Goal: Task Accomplishment & Management: Use online tool/utility

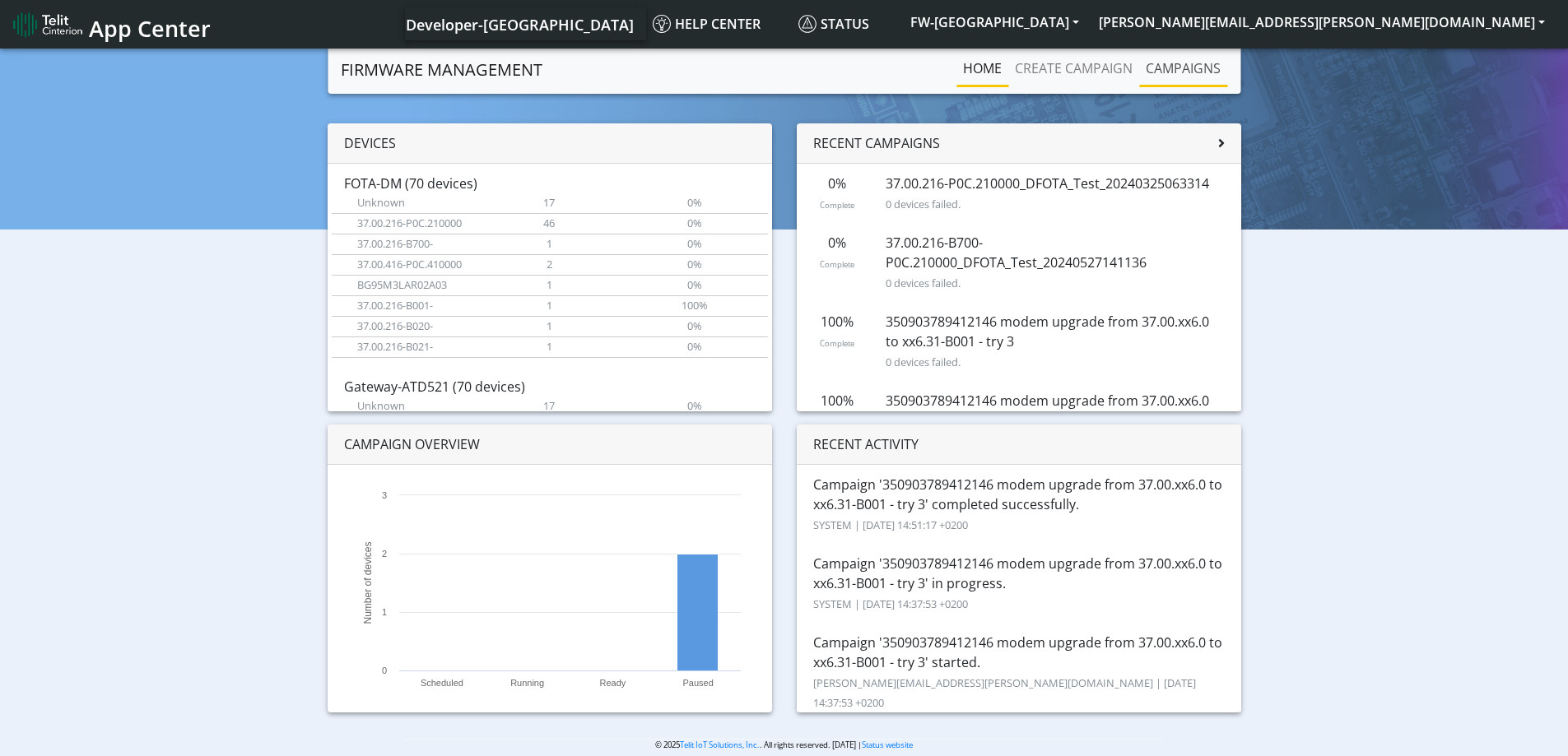
click at [1161, 60] on link "Campaigns" at bounding box center [1183, 68] width 88 height 33
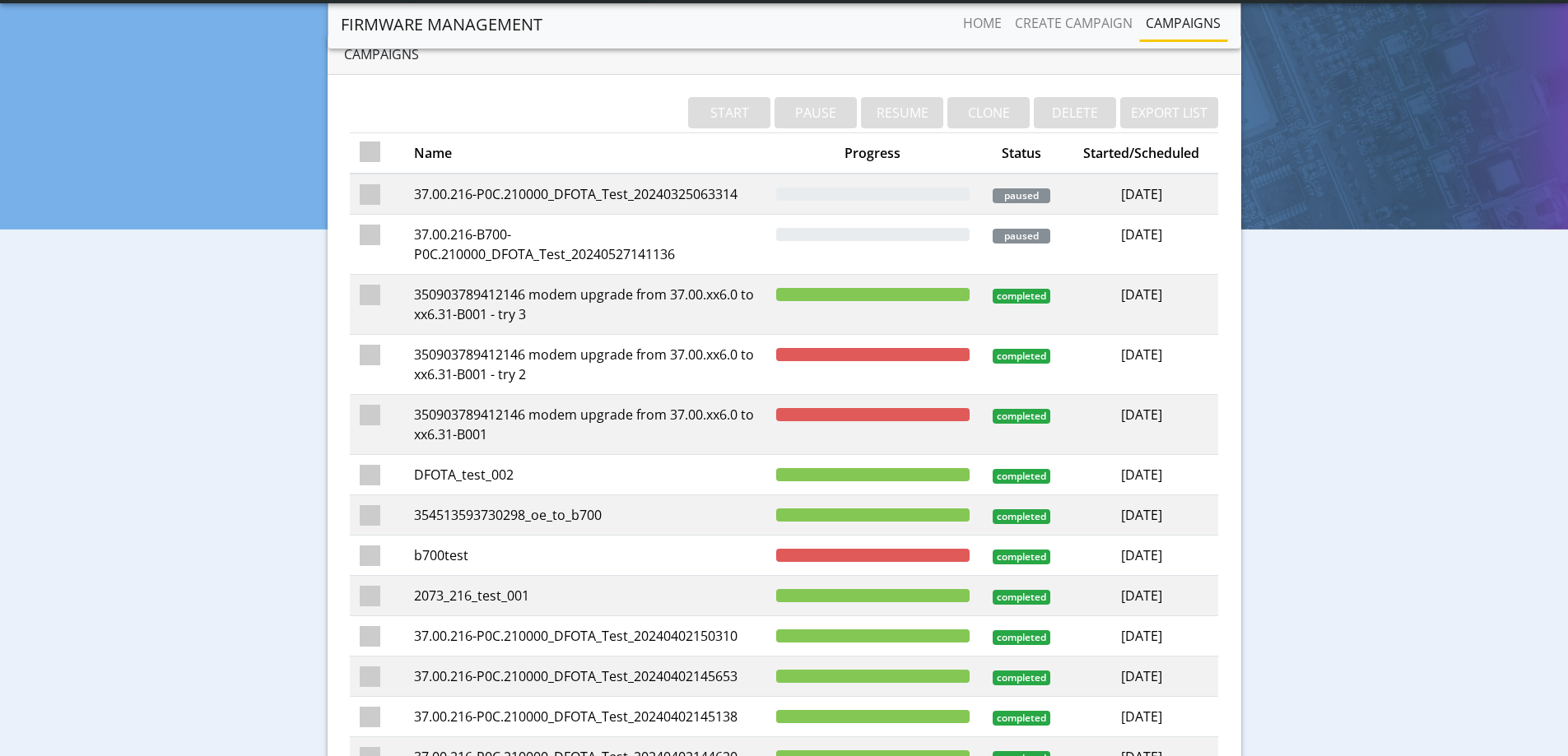
scroll to position [82, 0]
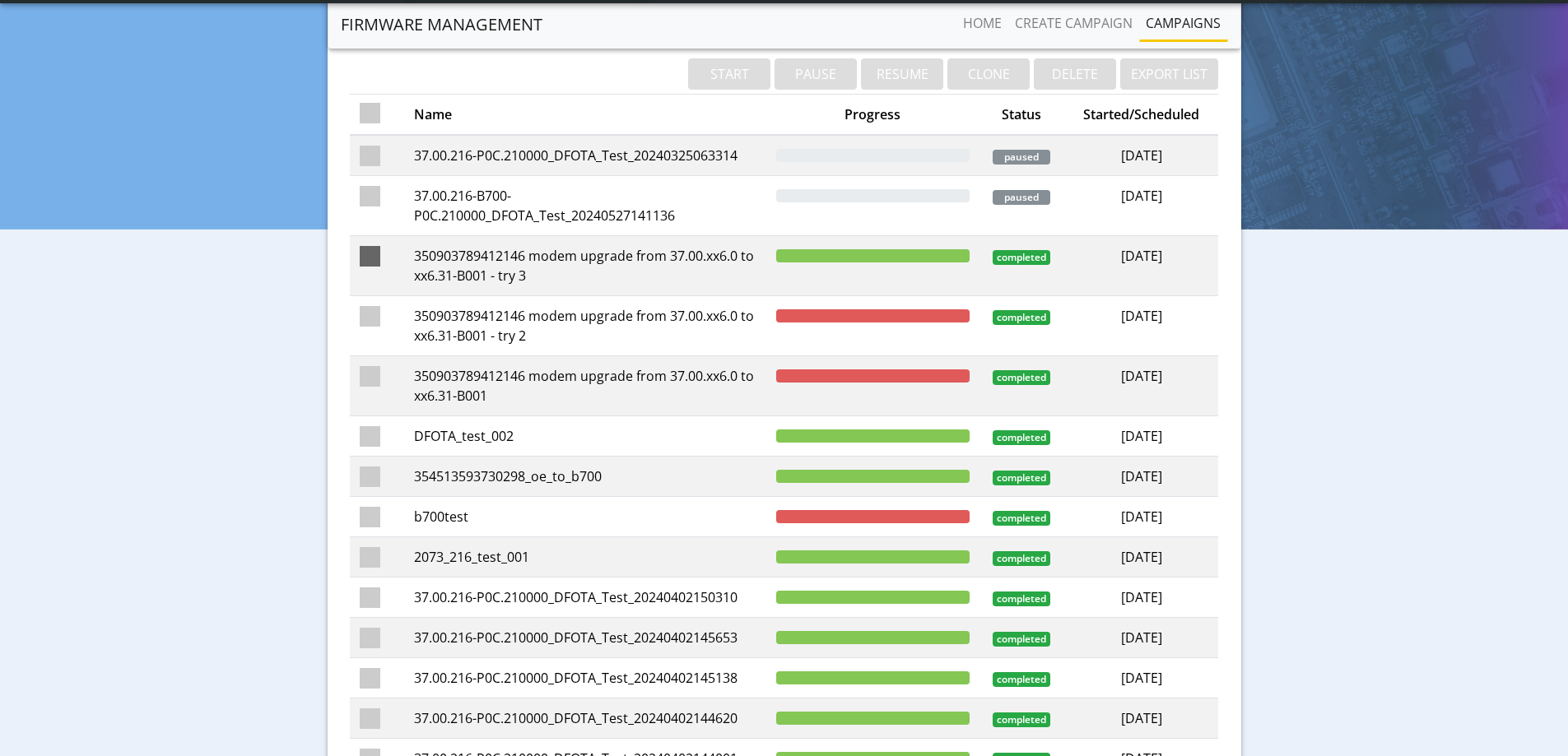
click at [369, 252] on span at bounding box center [370, 256] width 21 height 21
click at [388, 252] on input "checkbox" at bounding box center [393, 251] width 11 height 11
click at [367, 255] on span at bounding box center [370, 256] width 21 height 21
click at [388, 255] on input "checkbox" at bounding box center [393, 251] width 11 height 11
checkbox input "false"
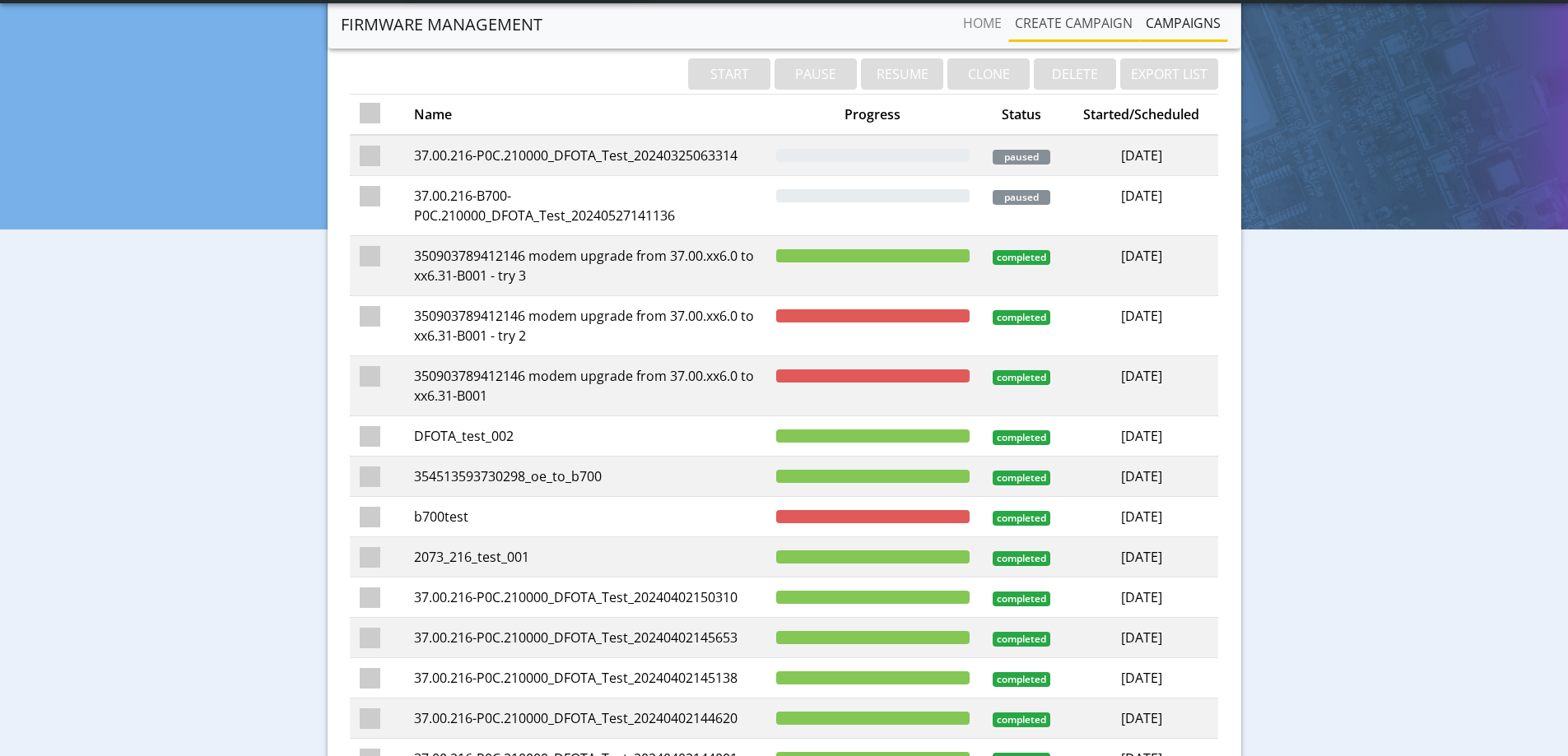
click at [1087, 22] on link "Create campaign" at bounding box center [1073, 23] width 131 height 33
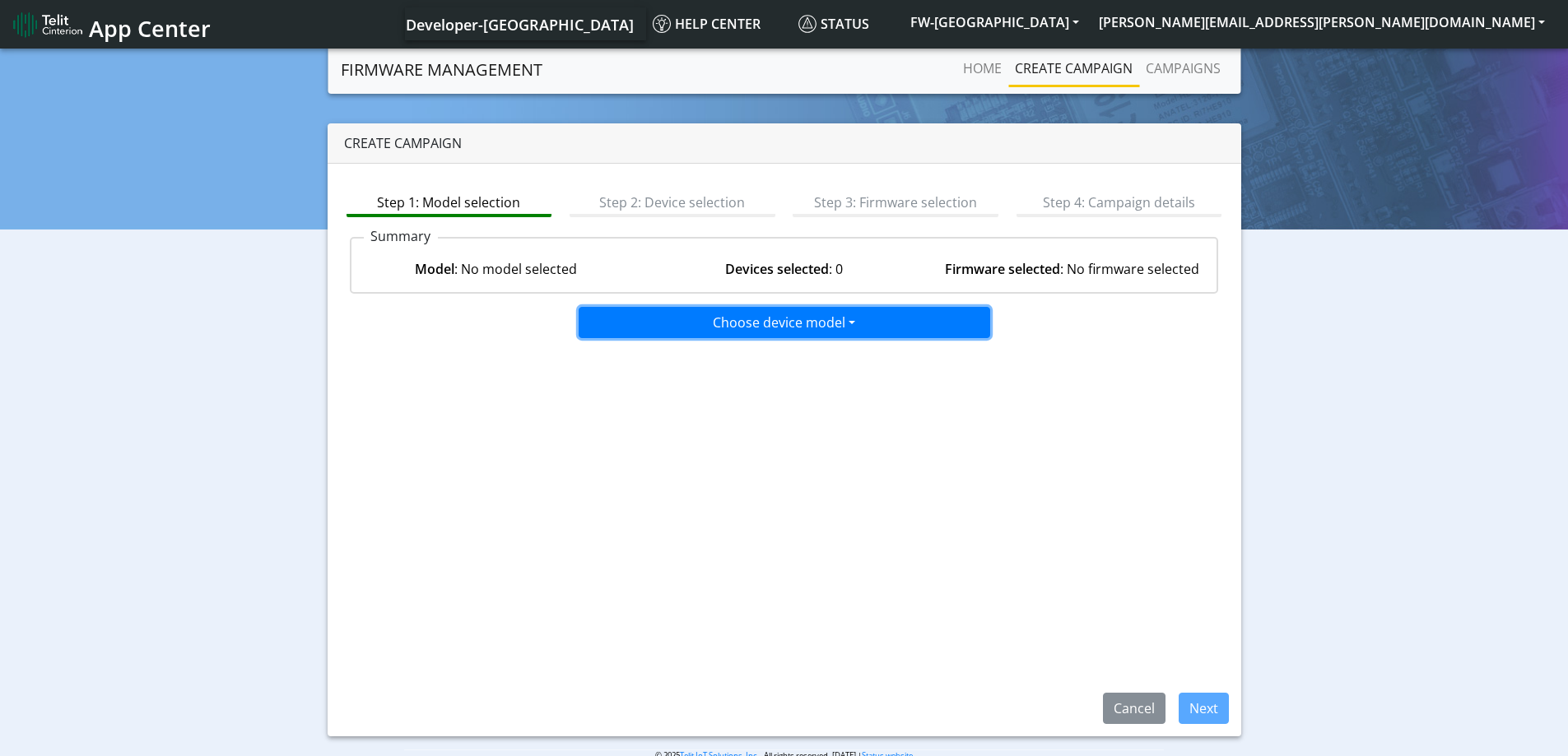
click at [847, 320] on button "Choose device model" at bounding box center [784, 322] width 412 height 31
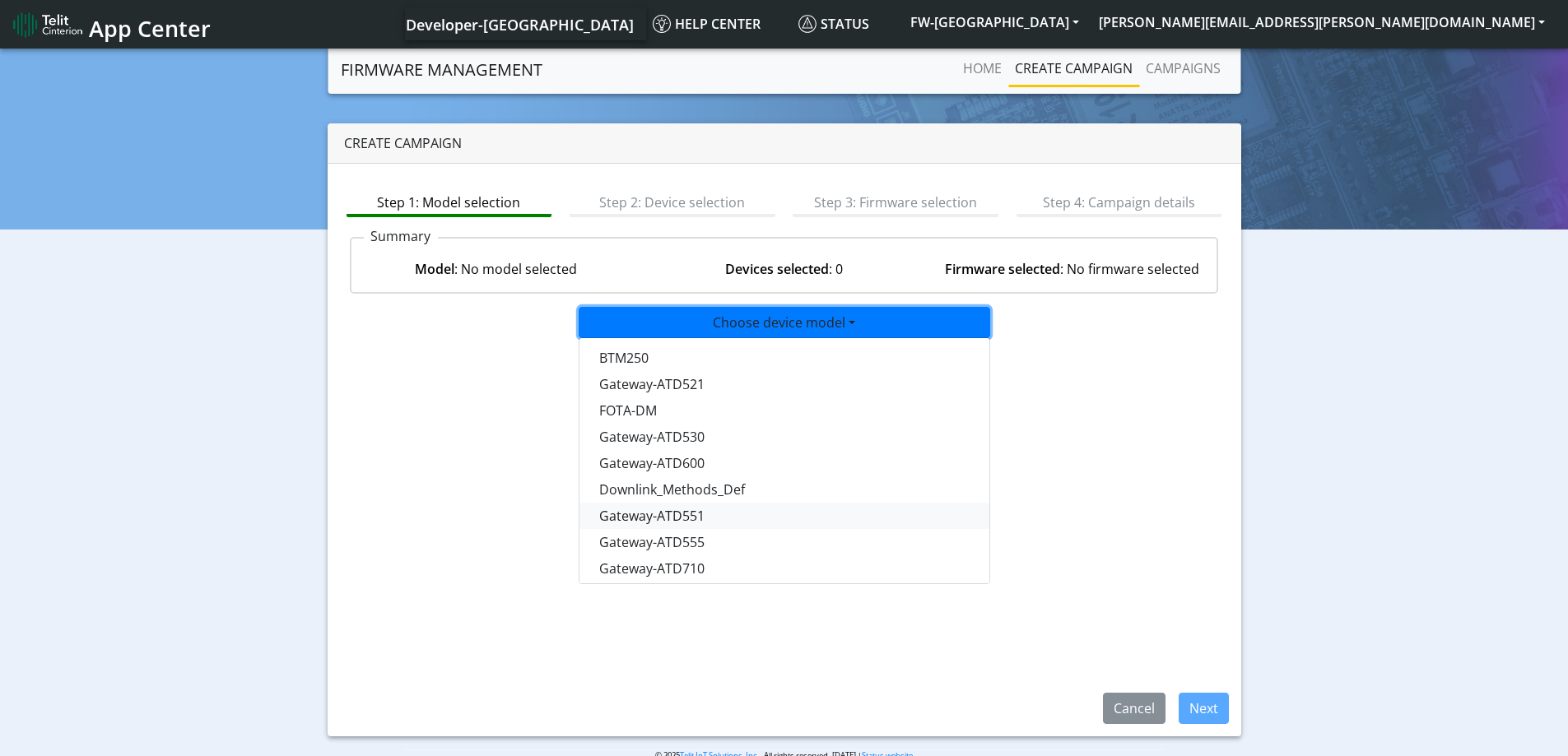
click at [735, 514] on button "Gateway-ATD551" at bounding box center [784, 516] width 412 height 26
